Goal: Information Seeking & Learning: Find specific fact

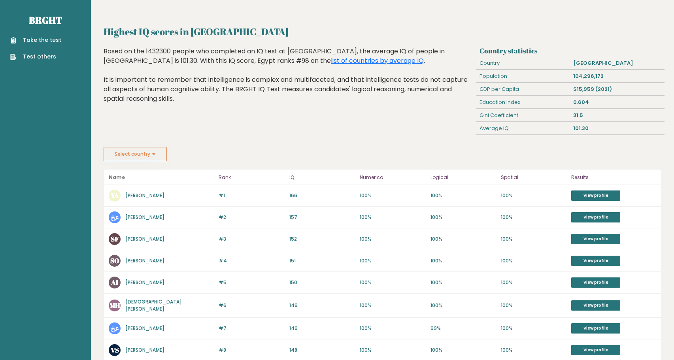
scroll to position [40, 0]
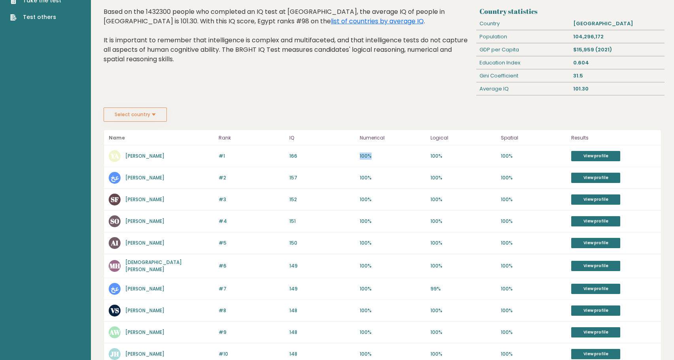
drag, startPoint x: 355, startPoint y: 157, endPoint x: 373, endPoint y: 155, distance: 17.9
click at [373, 155] on div "#1 YA Youssef Abdat 166 #1 166 100% 100% 100% View profile" at bounding box center [382, 157] width 557 height 22
click at [522, 151] on div "#1 YA Youssef Abdat 166 #1 166 100% 100% 100% View profile" at bounding box center [382, 157] width 557 height 22
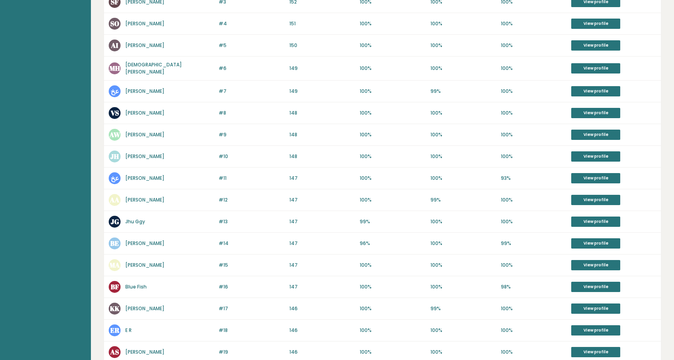
scroll to position [310, 0]
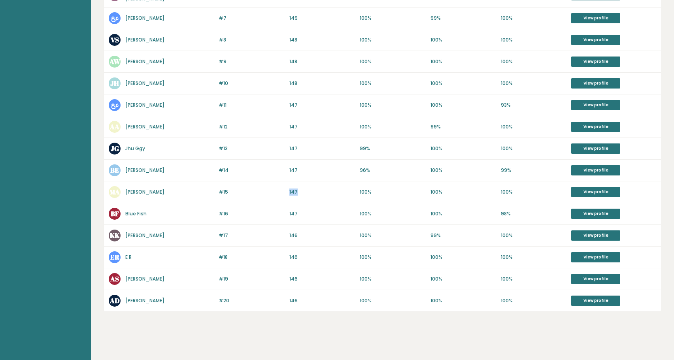
drag, startPoint x: 287, startPoint y: 193, endPoint x: 299, endPoint y: 190, distance: 11.3
click at [299, 190] on div "#15 MA Mohamed Ashraf 147 #15 147 100% 100% 100% View profile" at bounding box center [382, 192] width 557 height 22
click at [308, 191] on p "147" at bounding box center [322, 192] width 66 height 7
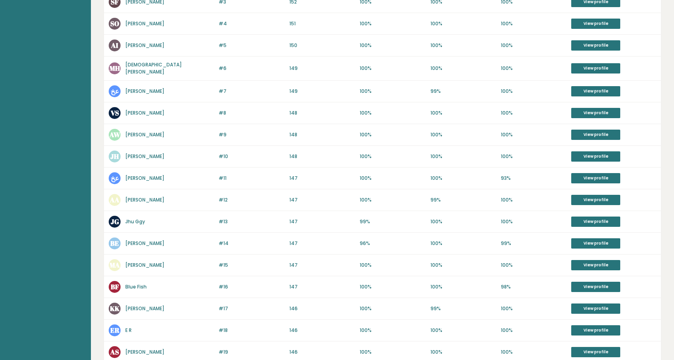
scroll to position [310, 0]
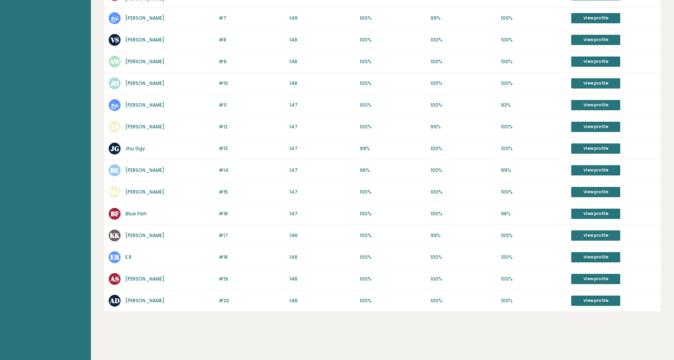
drag, startPoint x: 193, startPoint y: 187, endPoint x: 178, endPoint y: 191, distance: 15.4
click at [178, 191] on div "MA [PERSON_NAME]" at bounding box center [161, 192] width 105 height 12
